Goal: Information Seeking & Learning: Learn about a topic

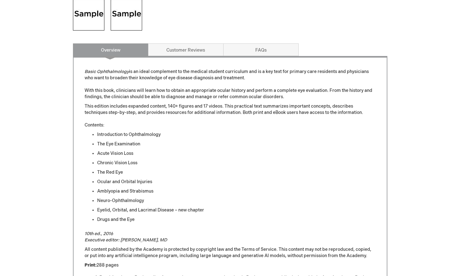
scroll to position [265, 0]
drag, startPoint x: 109, startPoint y: 134, endPoint x: 124, endPoint y: 160, distance: 29.8
click at [124, 160] on ul "Introduction to Ophthalmology The [MEDICAL_DATA] Acute Vision Loss Chronic Visi…" at bounding box center [230, 177] width 291 height 91
click at [124, 160] on li "Chronic Vision Loss" at bounding box center [236, 163] width 279 height 6
click at [199, 174] on li "The Red Eye" at bounding box center [236, 173] width 279 height 6
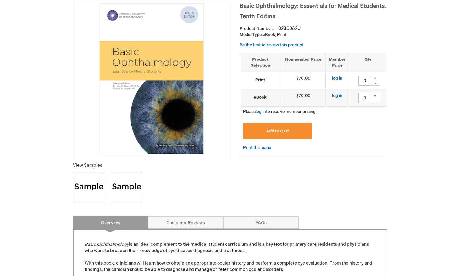
scroll to position [0, 0]
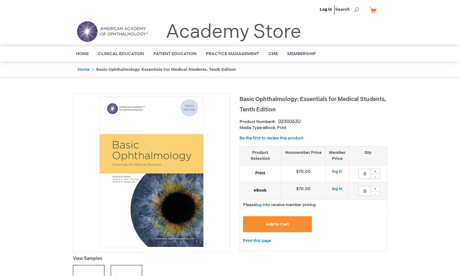
click at [434, 40] on header "Log In Search My Cart CLOSE RECENTLY ADDED ITEM(S) Close There are no items in …" at bounding box center [230, 23] width 460 height 46
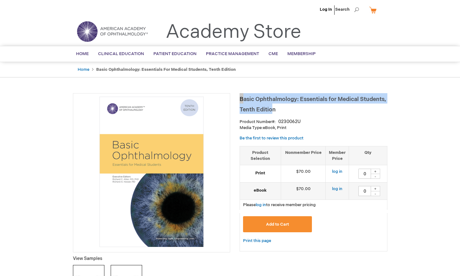
drag, startPoint x: 239, startPoint y: 96, endPoint x: 274, endPoint y: 109, distance: 37.3
click at [274, 109] on h1 "Basic Ophthalmology: Essentials for Medical Students, Tenth Edition" at bounding box center [314, 103] width 148 height 21
click at [274, 109] on span "Basic Ophthalmology: Essentials for Medical Students, Tenth Edition" at bounding box center [313, 104] width 147 height 17
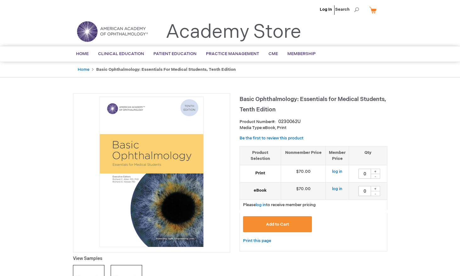
click at [295, 121] on div "0230062U" at bounding box center [289, 122] width 22 height 6
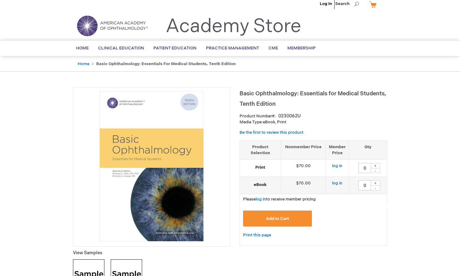
scroll to position [7, 0]
